Goal: Use online tool/utility: Utilize a website feature to perform a specific function

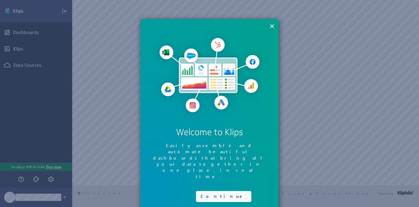
click at [208, 191] on button "Continue" at bounding box center [223, 196] width 55 height 11
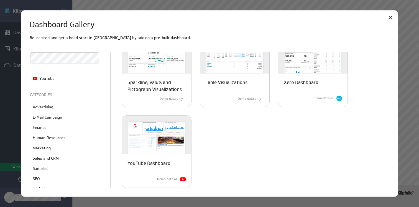
scroll to position [112, 0]
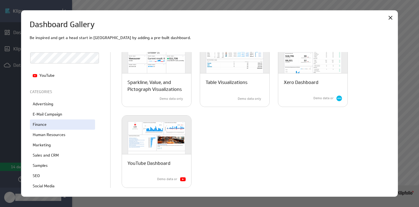
click at [40, 125] on p "Finance" at bounding box center [40, 125] width 14 height 6
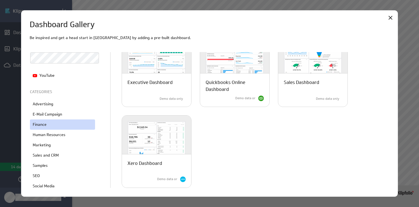
scroll to position [0, 0]
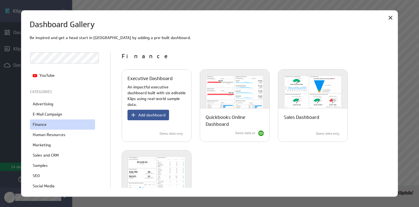
click at [158, 117] on button "Add dashboard" at bounding box center [148, 115] width 42 height 11
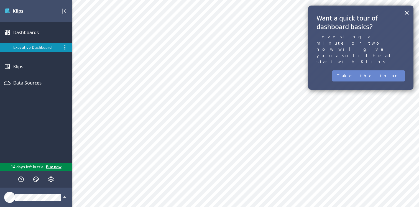
click at [380, 70] on button "Take the tour" at bounding box center [368, 75] width 73 height 11
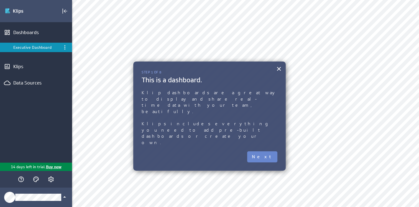
click at [274, 151] on button "Next" at bounding box center [262, 156] width 30 height 11
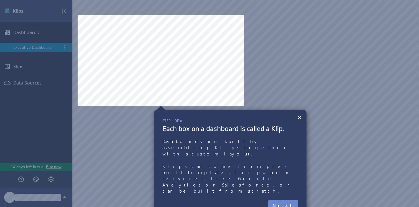
click at [289, 200] on button "Next" at bounding box center [283, 205] width 30 height 11
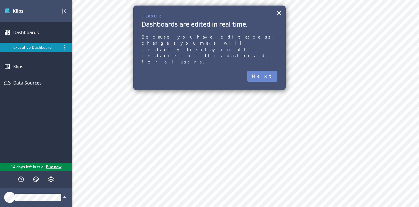
click at [264, 71] on button "Next" at bounding box center [262, 76] width 30 height 11
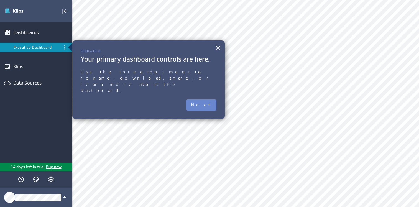
click at [210, 99] on button "Next" at bounding box center [201, 104] width 30 height 11
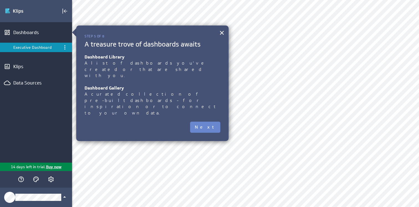
click at [214, 122] on button "Next" at bounding box center [205, 127] width 30 height 11
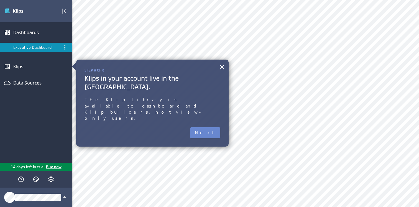
click at [208, 127] on button "Next" at bounding box center [205, 132] width 30 height 11
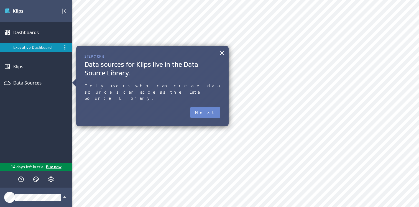
click at [212, 107] on button "Next" at bounding box center [205, 112] width 30 height 11
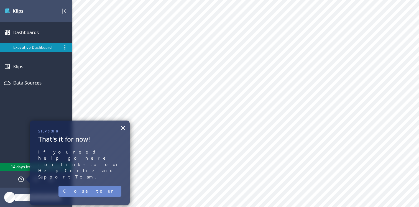
click at [101, 186] on button "Close tour" at bounding box center [89, 191] width 63 height 11
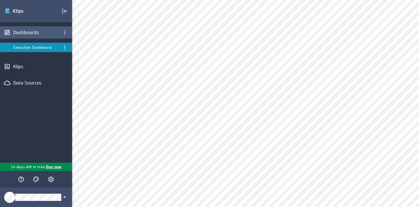
click at [26, 31] on div "Dashboards" at bounding box center [35, 32] width 45 height 6
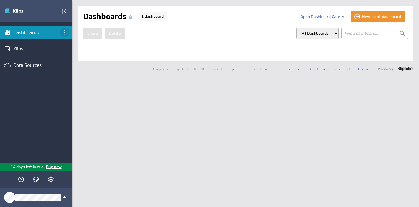
drag, startPoint x: 0, startPoint y: 0, endPoint x: 63, endPoint y: 31, distance: 70.6
click at [63, 31] on icon "Dashboard menu" at bounding box center [64, 32] width 7 height 7
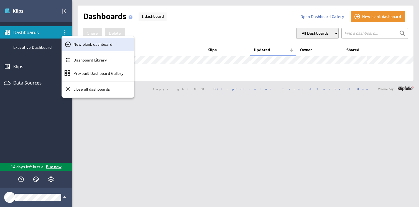
click at [79, 45] on p "New blank dashboard" at bounding box center [92, 45] width 39 height 6
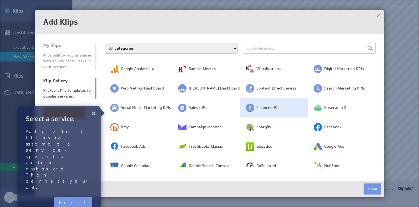
click at [265, 112] on td "Finance KPIs" at bounding box center [274, 107] width 68 height 19
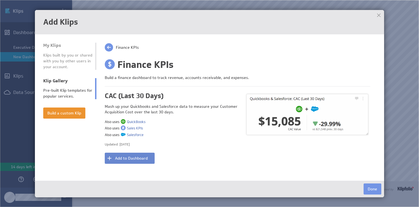
click at [139, 154] on button "Add to Dashboard" at bounding box center [130, 158] width 50 height 11
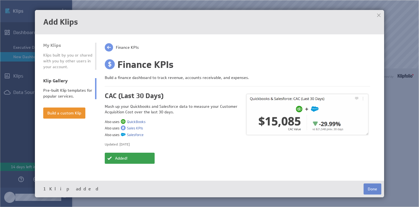
click at [372, 190] on button "Done" at bounding box center [372, 188] width 18 height 11
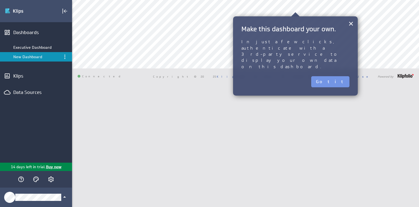
click at [148, 103] on div "Alex New Dashboard Dashboard Library" at bounding box center [245, 103] width 347 height 207
